Goal: Task Accomplishment & Management: Complete application form

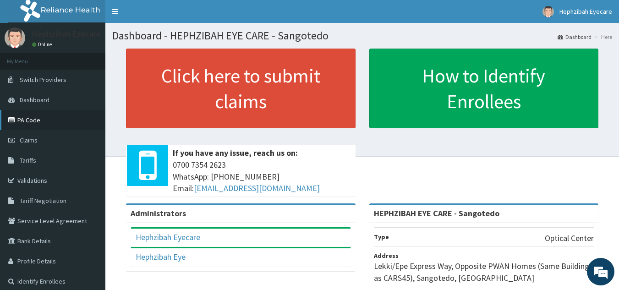
click at [29, 119] on link "PA Code" at bounding box center [52, 120] width 105 height 20
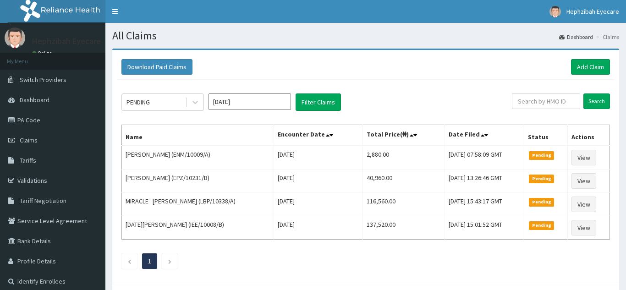
click at [584, 61] on link "Add Claim" at bounding box center [590, 67] width 39 height 16
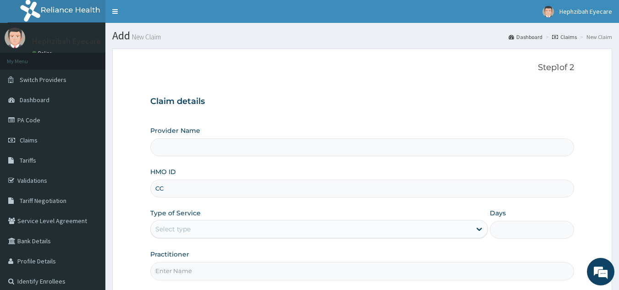
type input "CCZ"
type input "HEPHZIBAH EYE CARE - Sangotedo"
type input "CCZ/10005/A"
click at [189, 223] on div "Select type" at bounding box center [311, 229] width 320 height 15
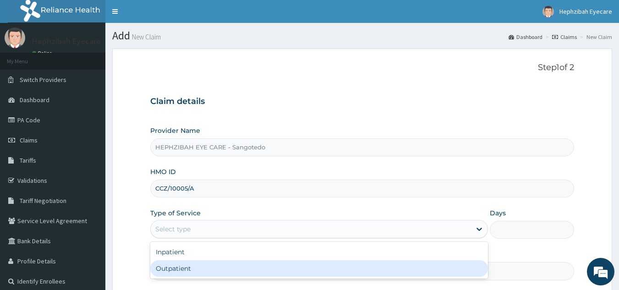
click at [183, 263] on div "Outpatient" at bounding box center [318, 268] width 337 height 16
type input "1"
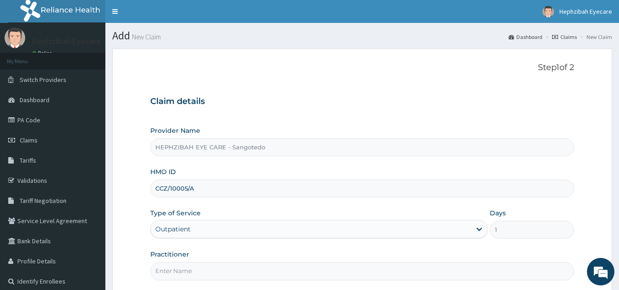
click at [181, 274] on input "Practitioner" at bounding box center [362, 271] width 424 height 18
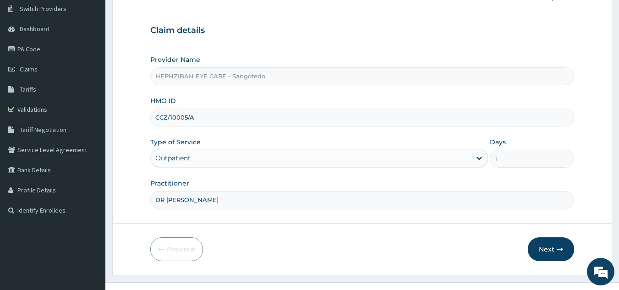
scroll to position [87, 0]
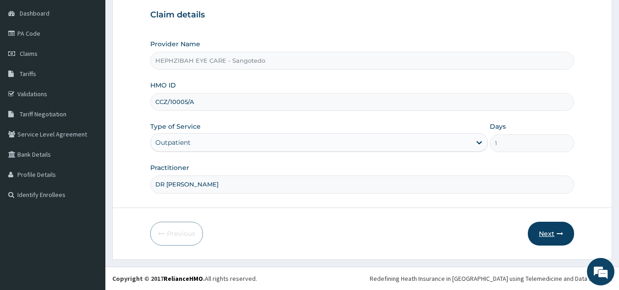
type input "DR VICTORIA"
click at [535, 232] on button "Next" at bounding box center [551, 234] width 46 height 24
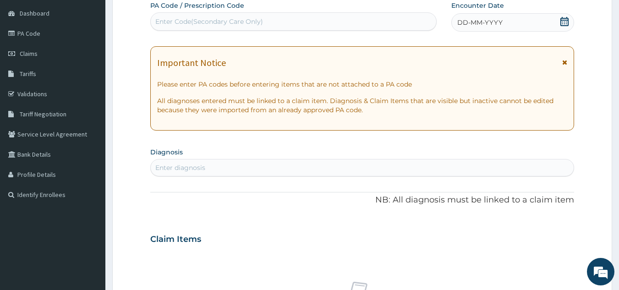
click at [243, 18] on div "Enter Code(Secondary Care Only)" at bounding box center [209, 21] width 108 height 9
paste input "PA/60E11E"
type input "PA/60E11E"
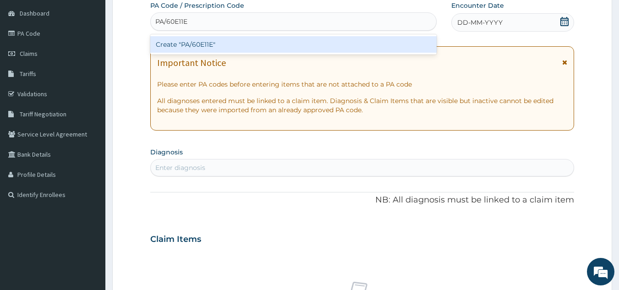
click at [206, 48] on div "Create "PA/60E11E"" at bounding box center [293, 44] width 287 height 16
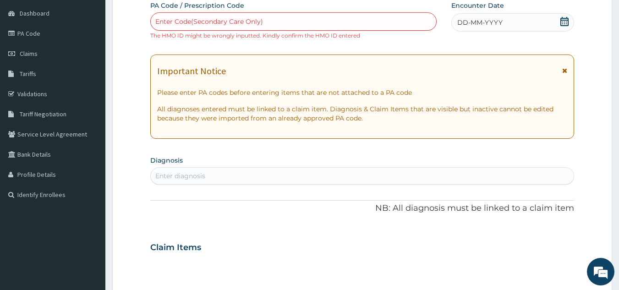
click at [278, 24] on div "Enter Code(Secondary Care Only)" at bounding box center [294, 21] width 286 height 15
click at [234, 20] on div "Enter Code(Secondary Care Only)" at bounding box center [209, 21] width 108 height 9
paste input "PA/60E11E"
type input "PA/60E11E"
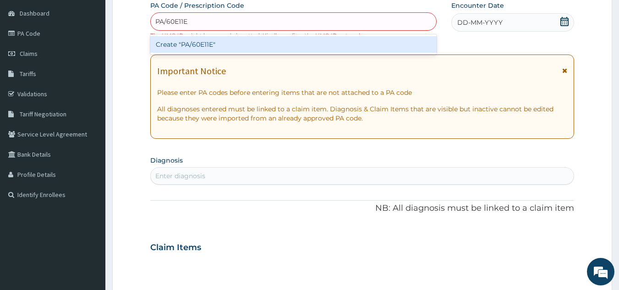
click at [203, 48] on div "Create "PA/60E11E"" at bounding box center [293, 44] width 287 height 16
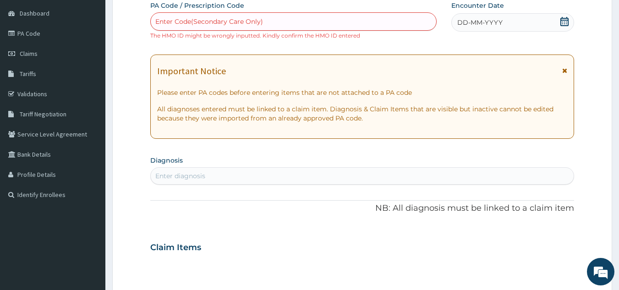
scroll to position [0, 0]
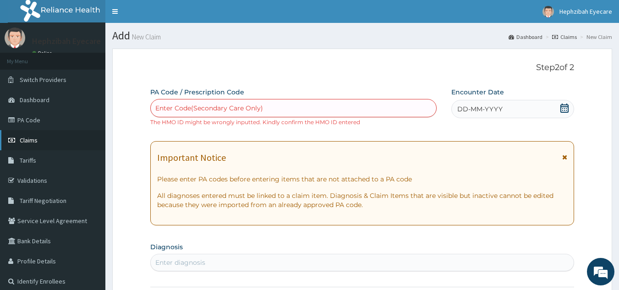
click at [27, 138] on span "Claims" at bounding box center [29, 140] width 18 height 8
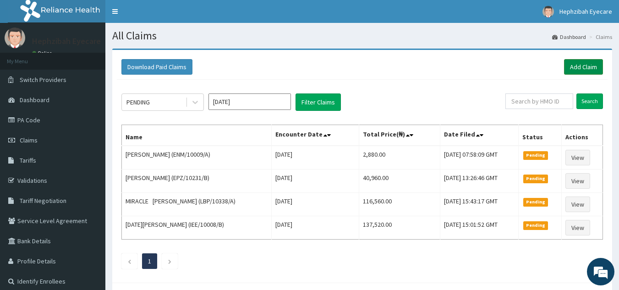
click at [575, 65] on link "Add Claim" at bounding box center [583, 67] width 39 height 16
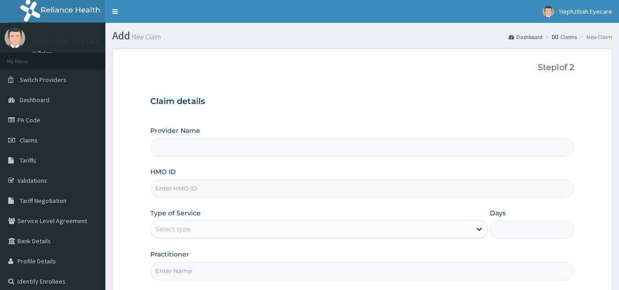
type input "HEPHZIBAH EYE CARE - Sangotedo"
type input "CZZ/10005/A"
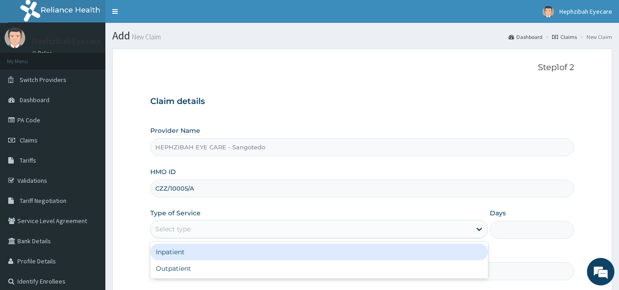
click at [179, 226] on div "Select type" at bounding box center [172, 228] width 35 height 9
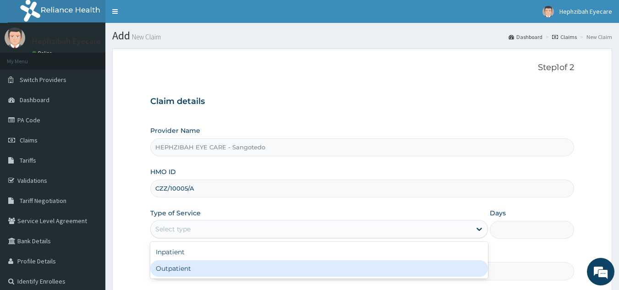
click at [170, 264] on div "Outpatient" at bounding box center [318, 268] width 337 height 16
type input "1"
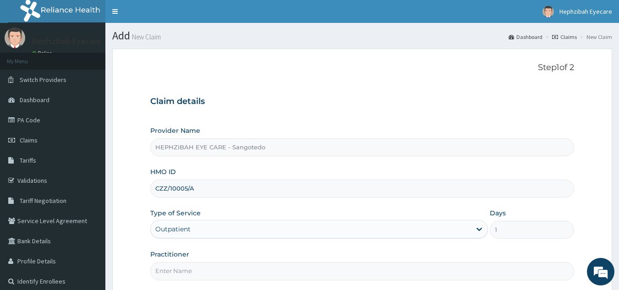
click at [190, 268] on input "Practitioner" at bounding box center [362, 271] width 424 height 18
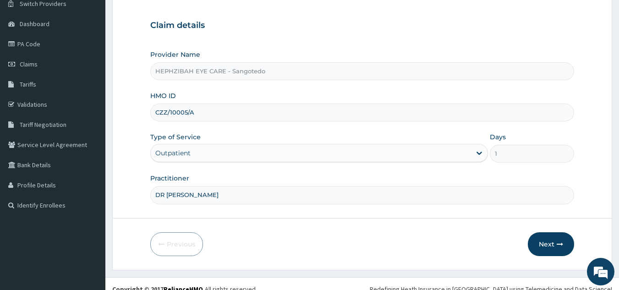
scroll to position [87, 0]
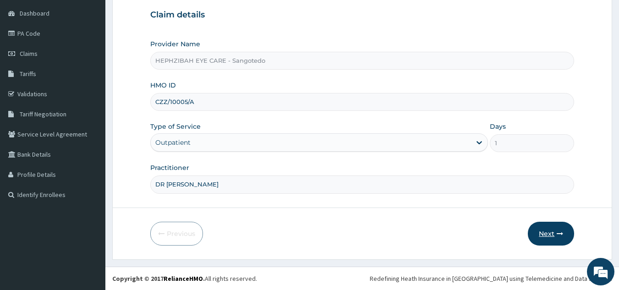
type input "DR VICTORIA"
click at [552, 230] on button "Next" at bounding box center [551, 234] width 46 height 24
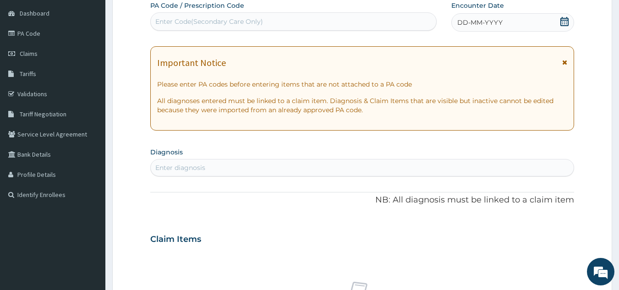
click at [206, 15] on div "Enter Code(Secondary Care Only)" at bounding box center [294, 21] width 286 height 15
paste input "PA/60E11E"
type input "PA/60E11E"
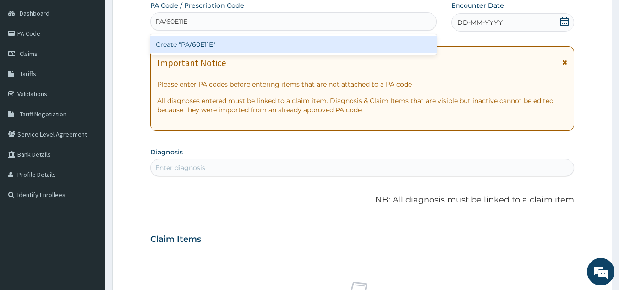
click at [204, 49] on div "Create "PA/60E11E"" at bounding box center [293, 44] width 287 height 16
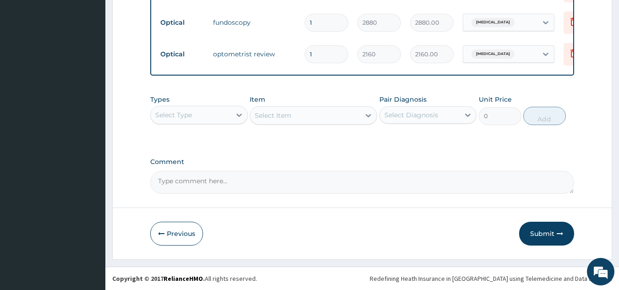
scroll to position [460, 0]
click at [547, 230] on button "Submit" at bounding box center [546, 234] width 55 height 24
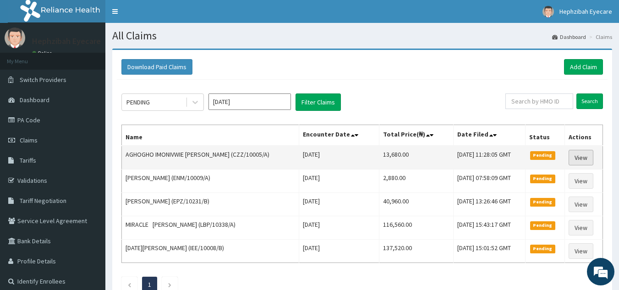
click at [582, 158] on link "View" at bounding box center [580, 158] width 25 height 16
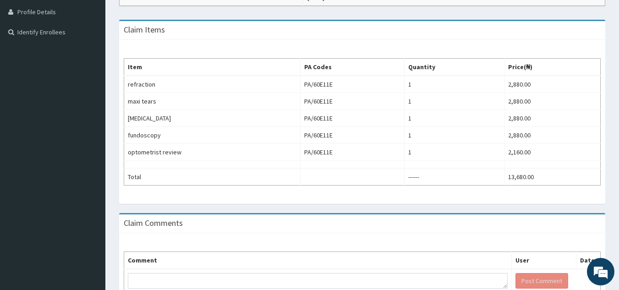
scroll to position [250, 0]
